Goal: Task Accomplishment & Management: Complete application form

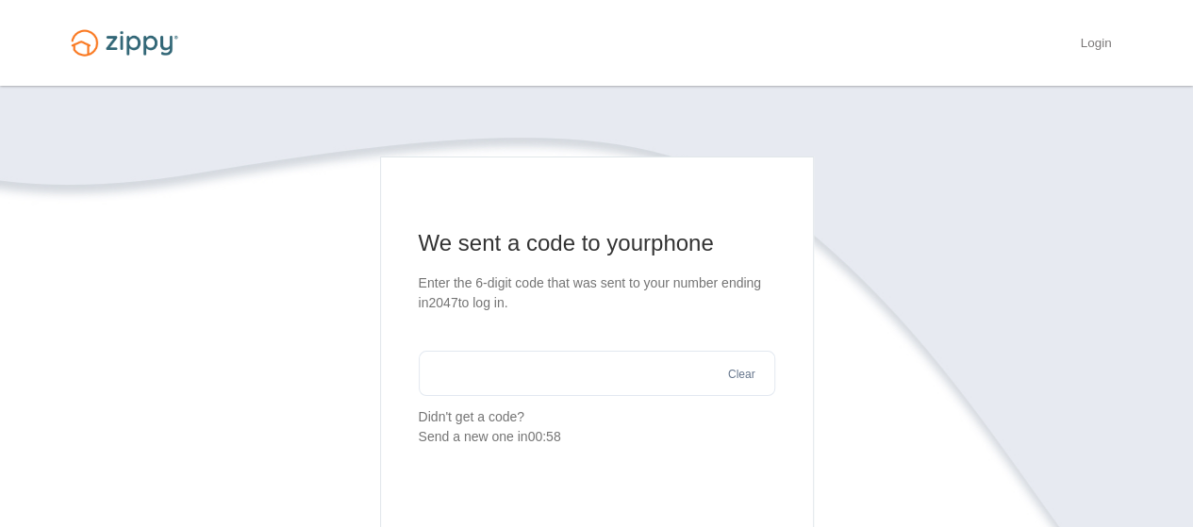
click at [523, 360] on input "text" at bounding box center [597, 373] width 356 height 45
type input "******"
